Goal: Communication & Community: Ask a question

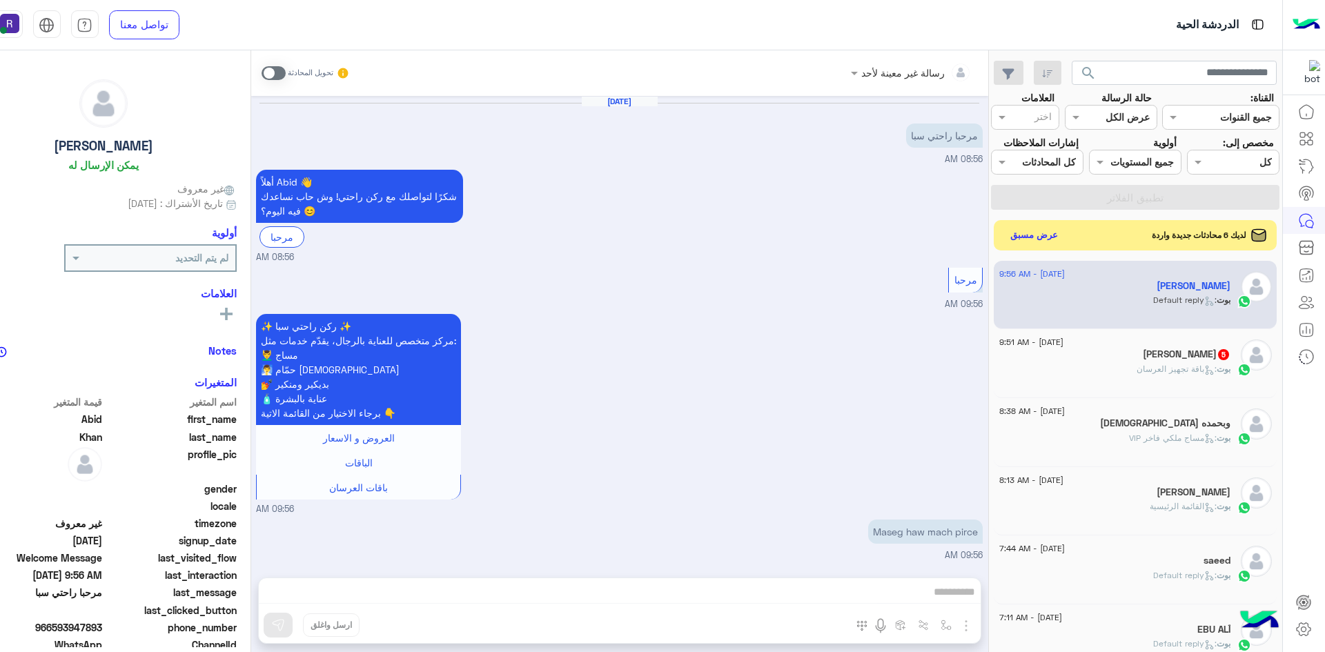
scroll to position [97, 0]
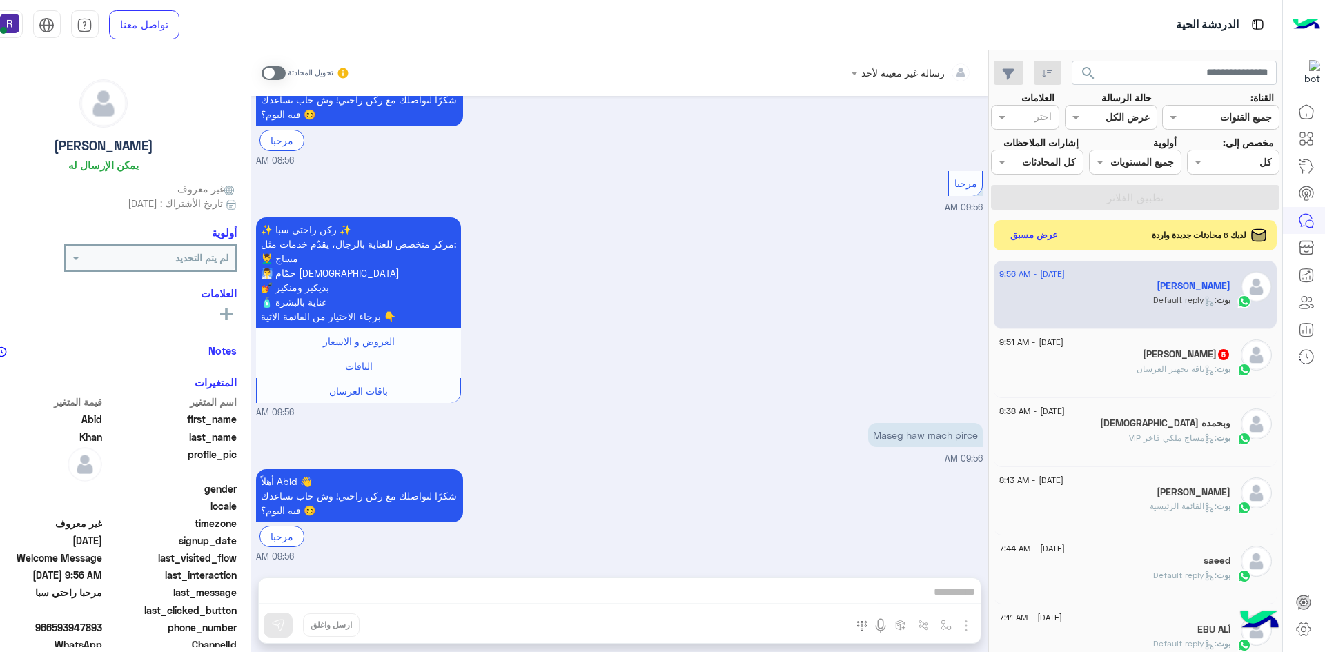
click at [1149, 375] on p "بوت : باقة تجهيز العرسان" at bounding box center [1183, 369] width 94 height 12
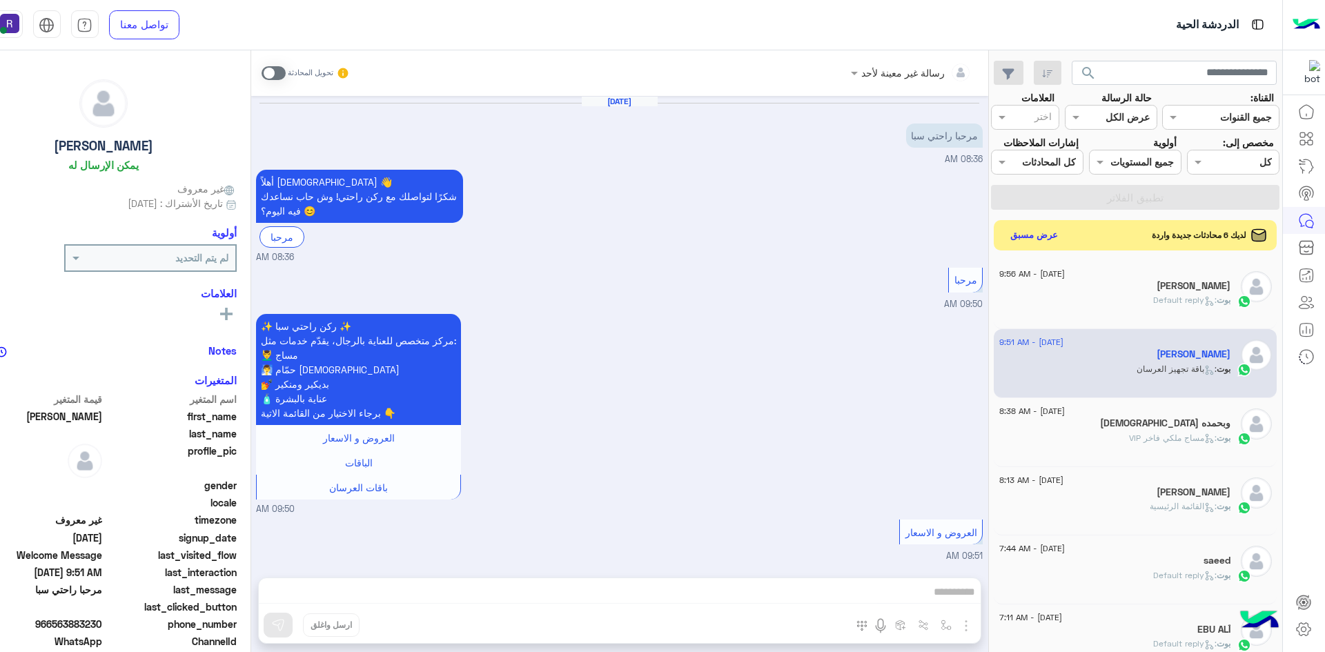
scroll to position [1223, 0]
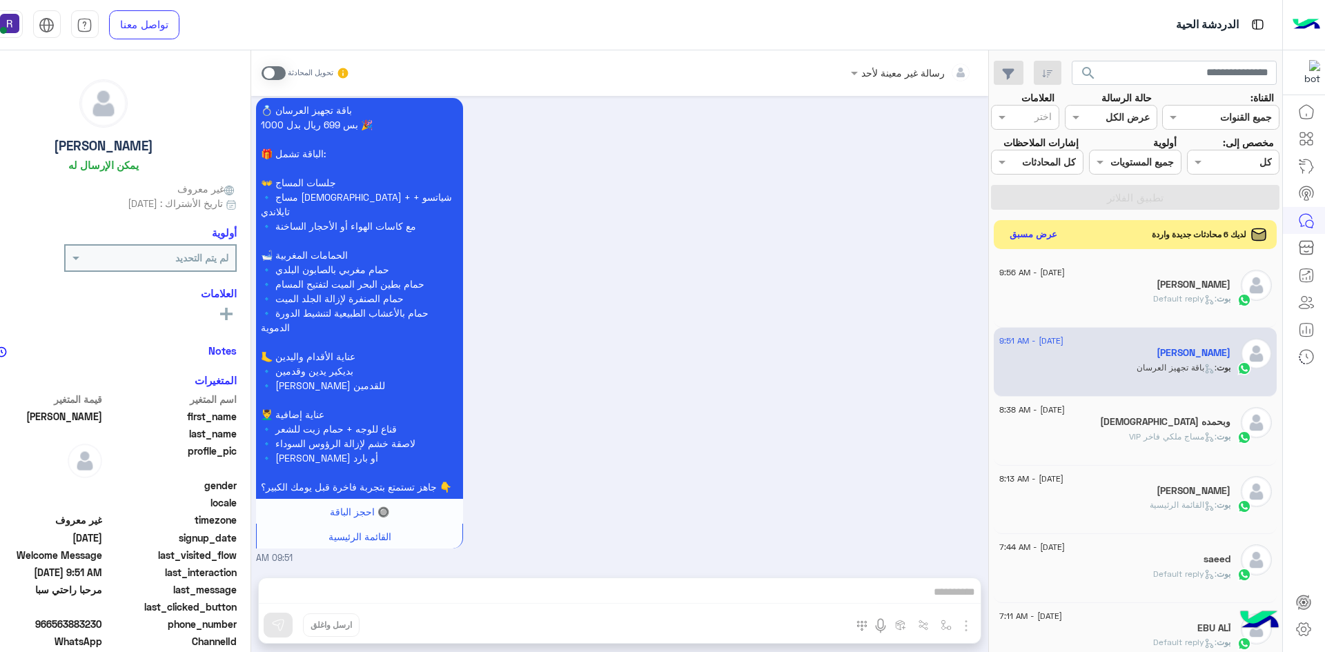
click at [1056, 241] on button "عرض مسبق" at bounding box center [1033, 234] width 58 height 19
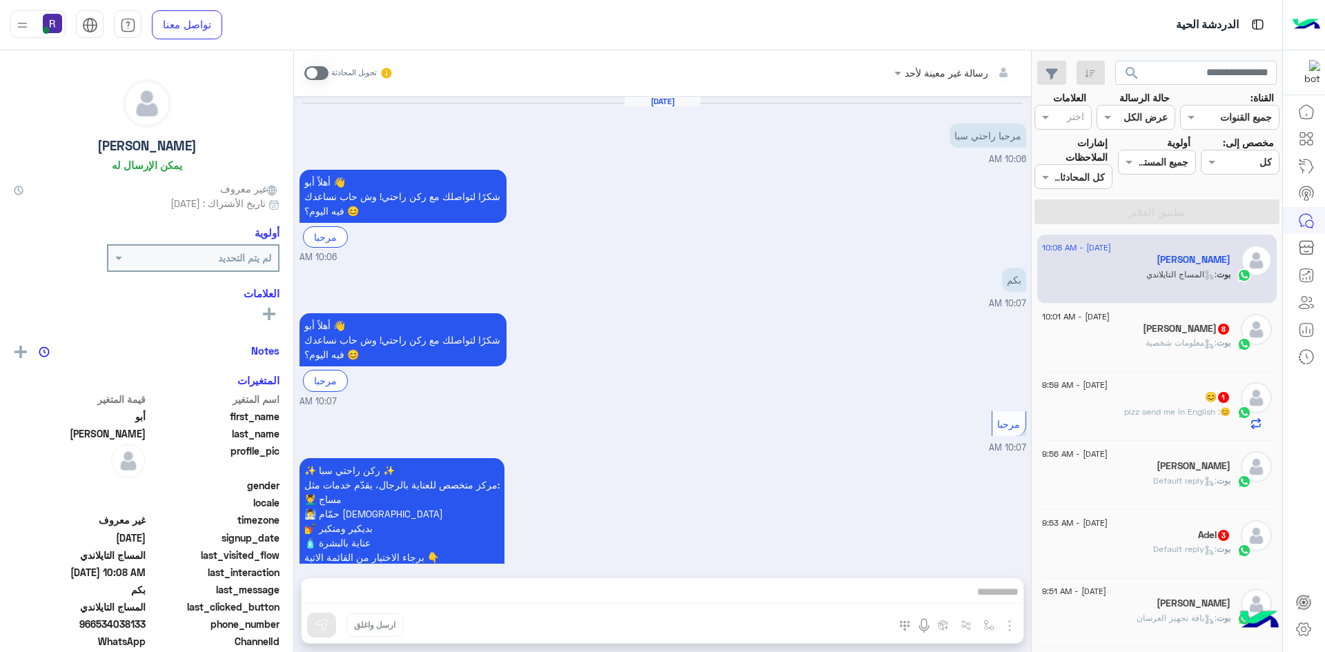
scroll to position [487, 0]
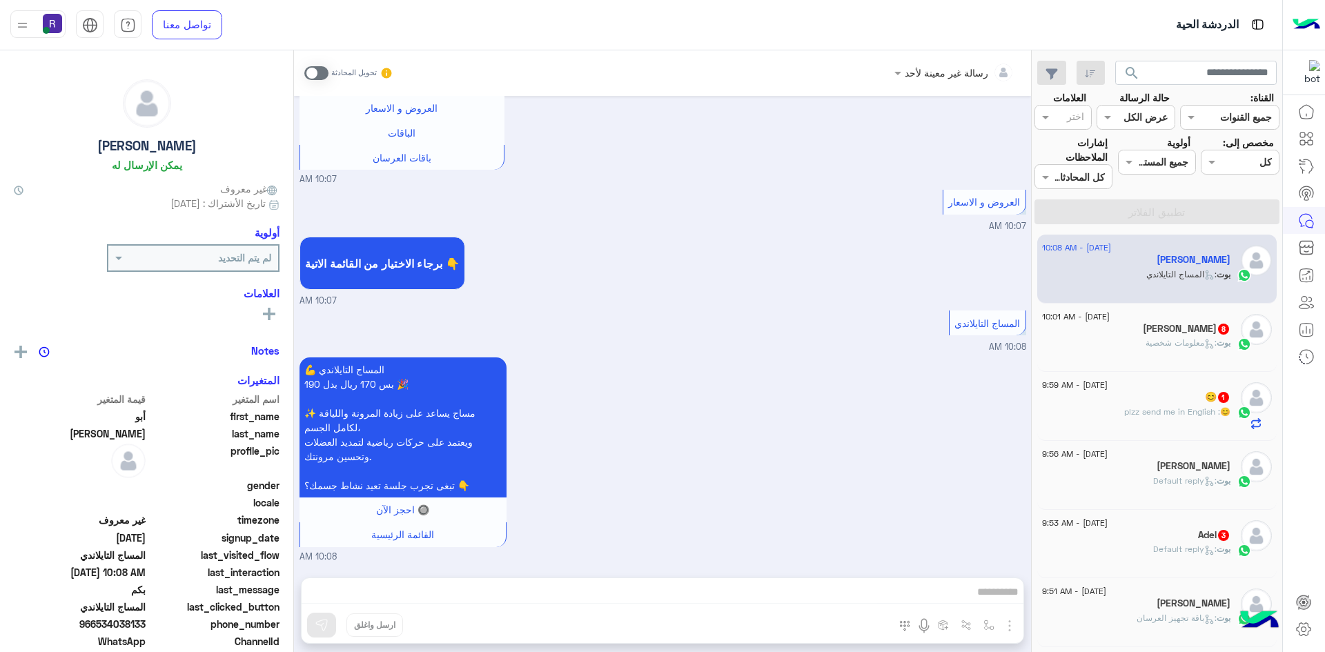
click at [1108, 339] on div "بوت : معلومات شخصية" at bounding box center [1136, 349] width 188 height 24
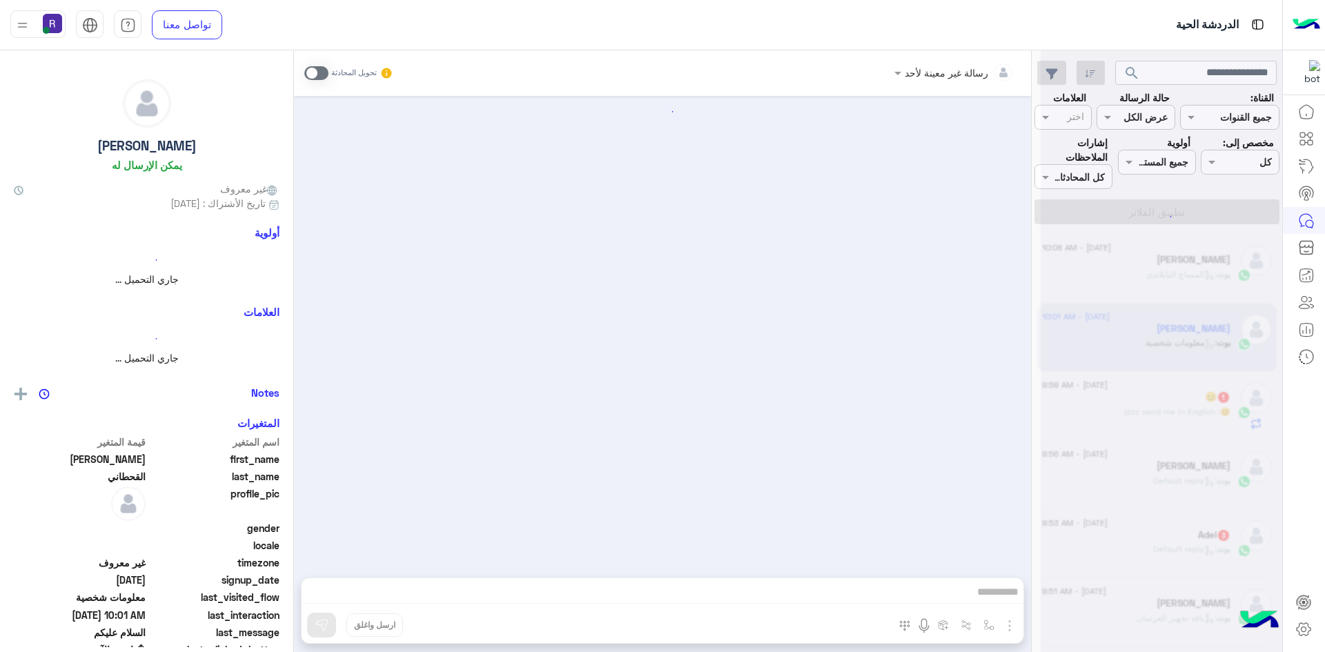
scroll to position [1163, 0]
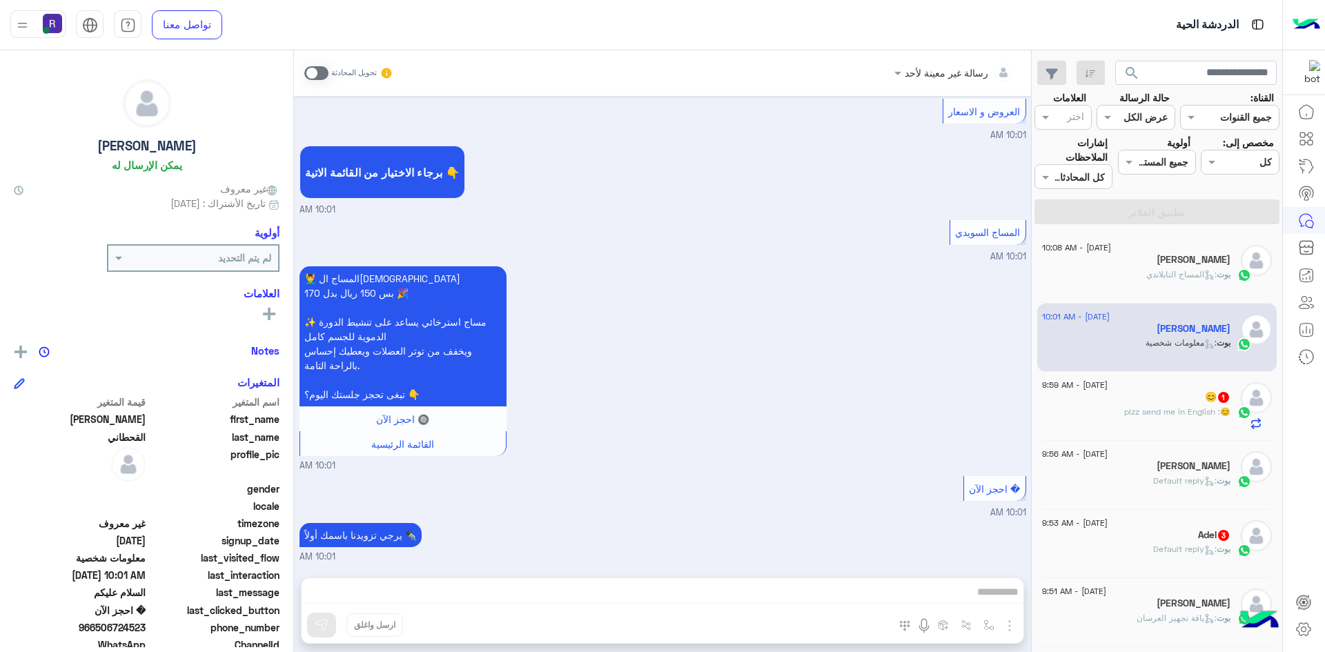
click at [1152, 428] on div "😊 : plzz send me in English" at bounding box center [1136, 418] width 188 height 24
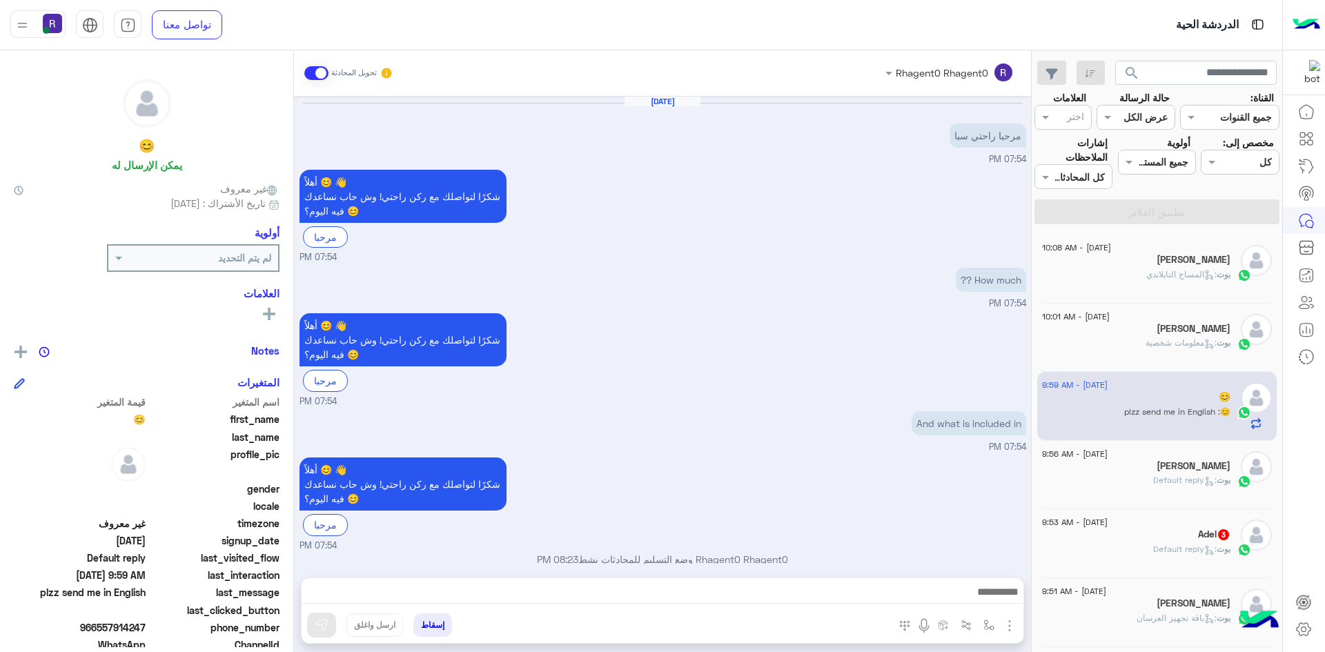
scroll to position [529, 0]
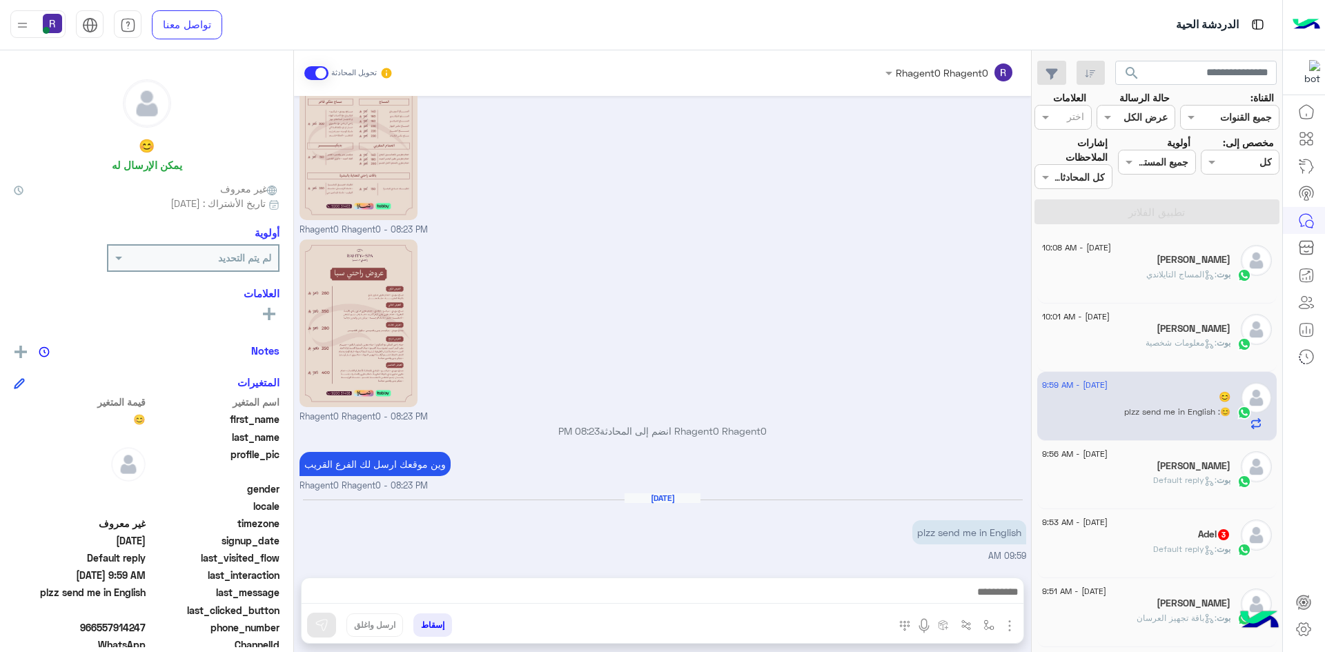
click at [1157, 538] on div "Adel 3" at bounding box center [1136, 536] width 188 height 14
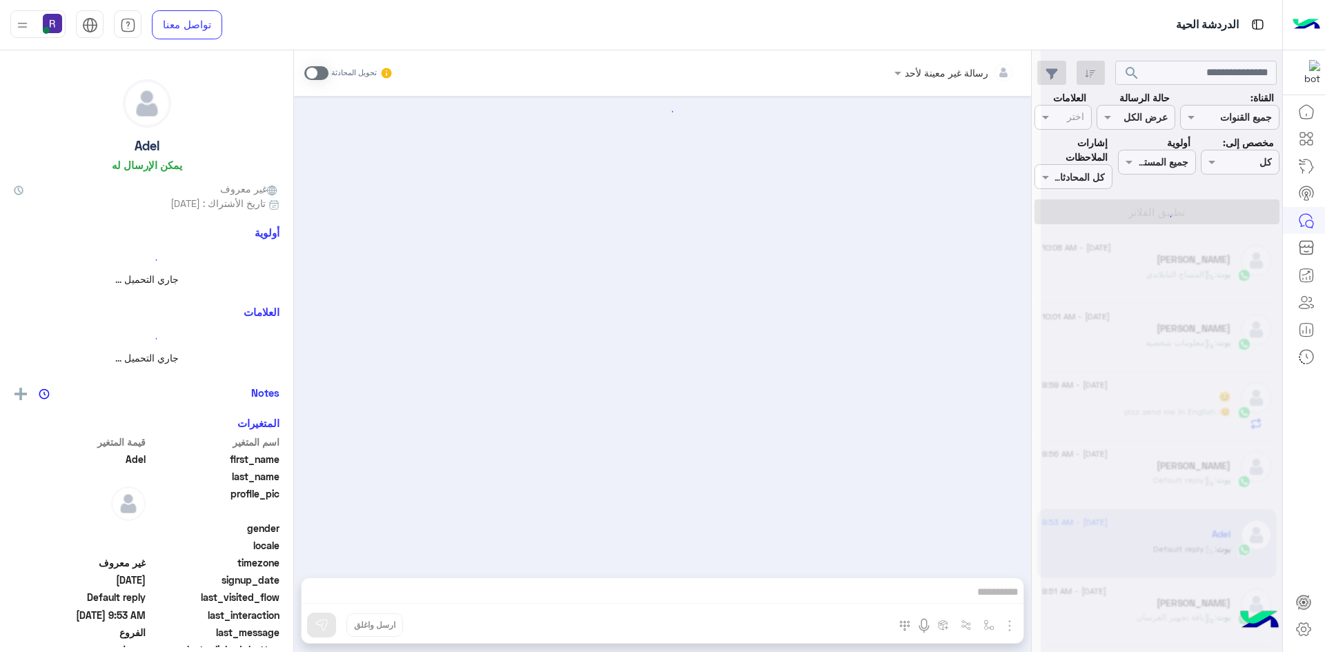
scroll to position [97, 0]
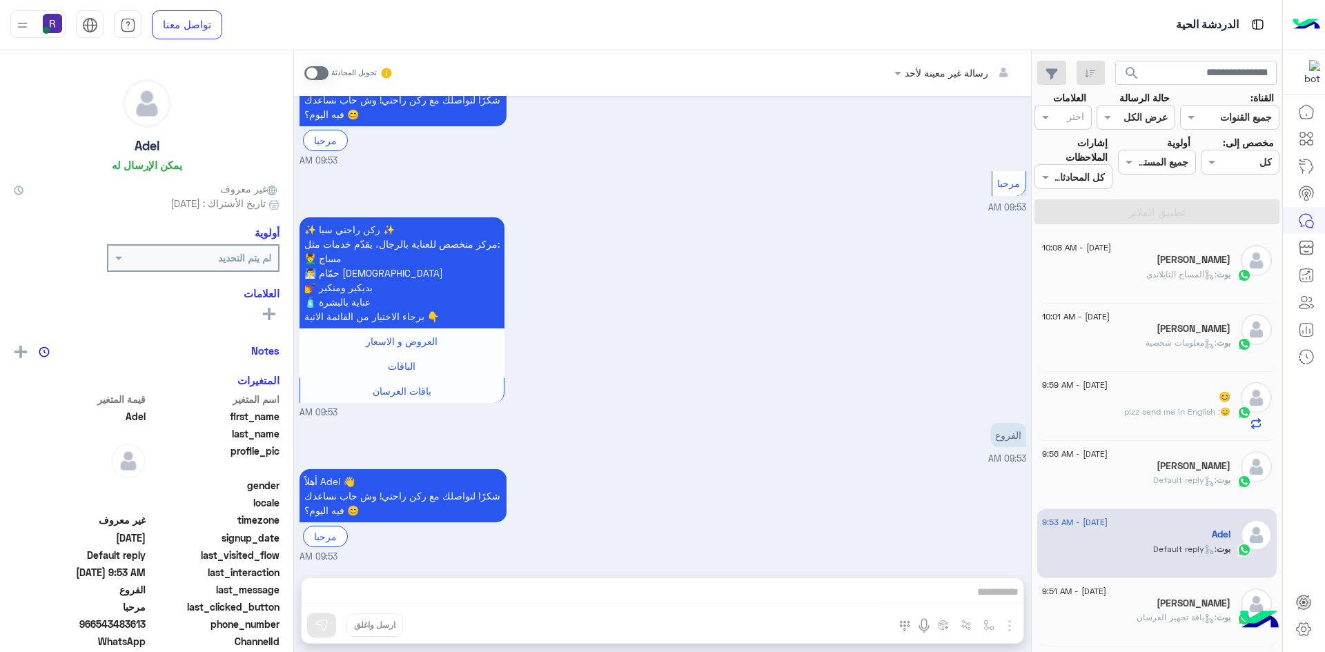
click at [1111, 252] on span "[DATE] - 10:08 AM" at bounding box center [1076, 247] width 69 height 12
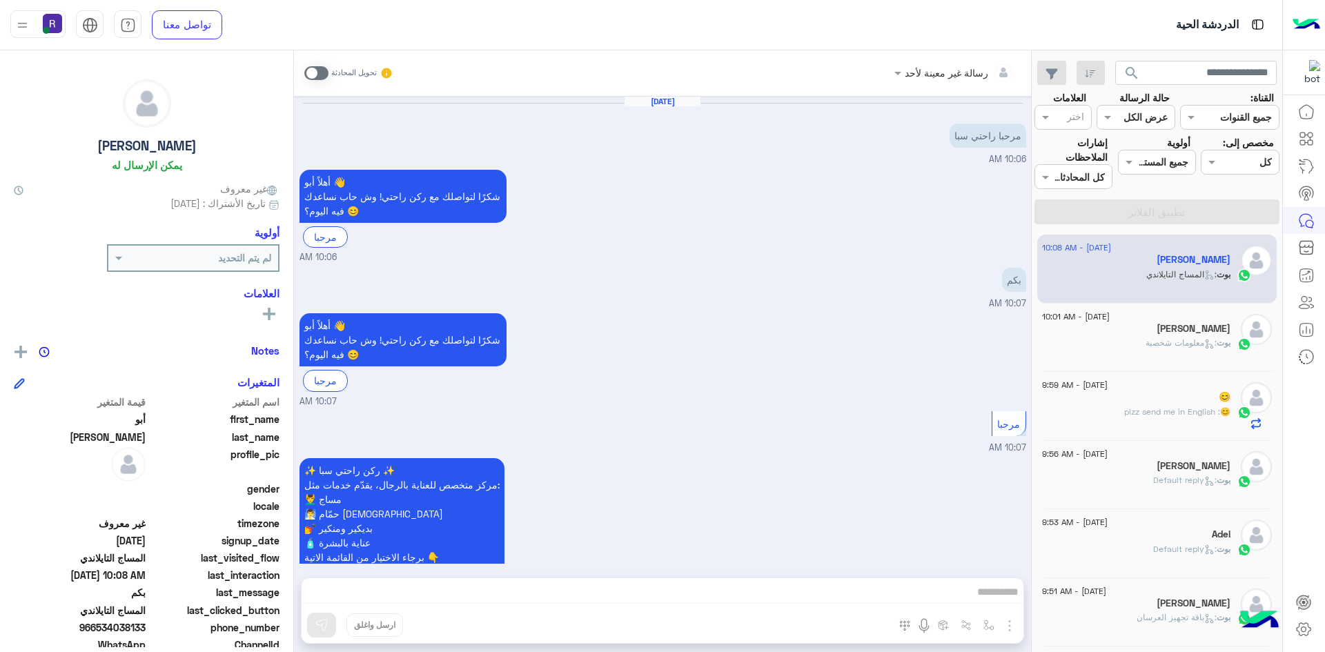
scroll to position [487, 0]
